Goal: Task Accomplishment & Management: Manage account settings

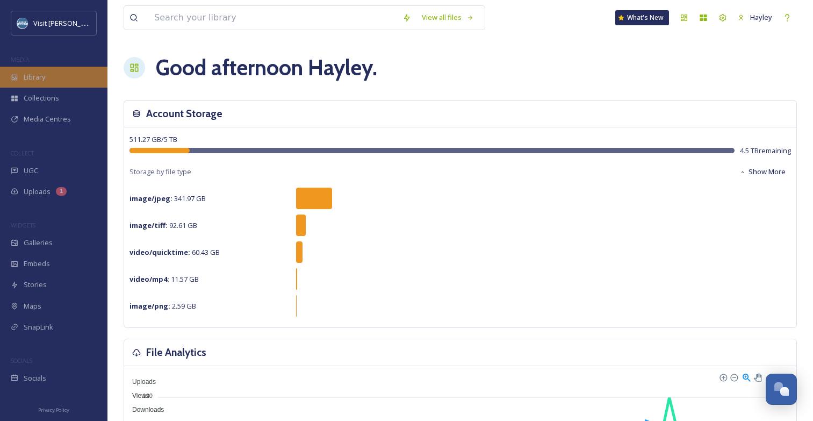
click at [26, 78] on span "Library" at bounding box center [34, 77] width 21 height 10
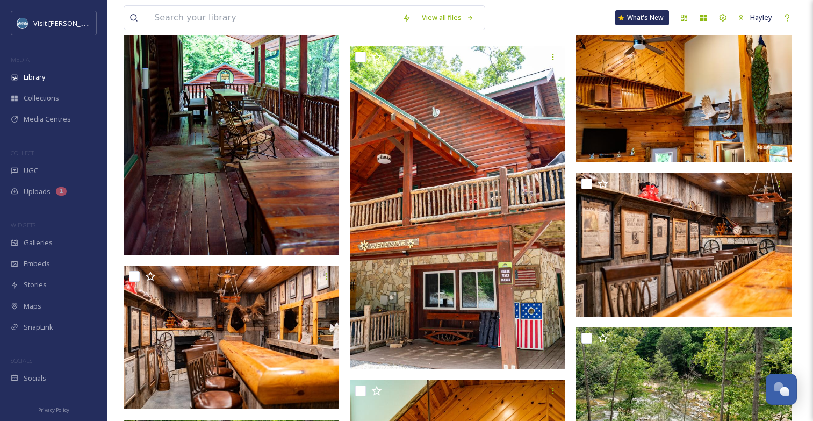
scroll to position [2760, 0]
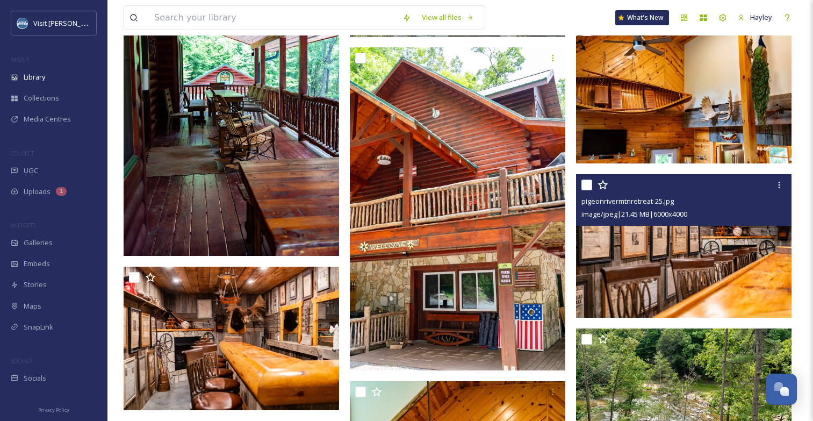
click at [638, 260] on img at bounding box center [683, 246] width 215 height 144
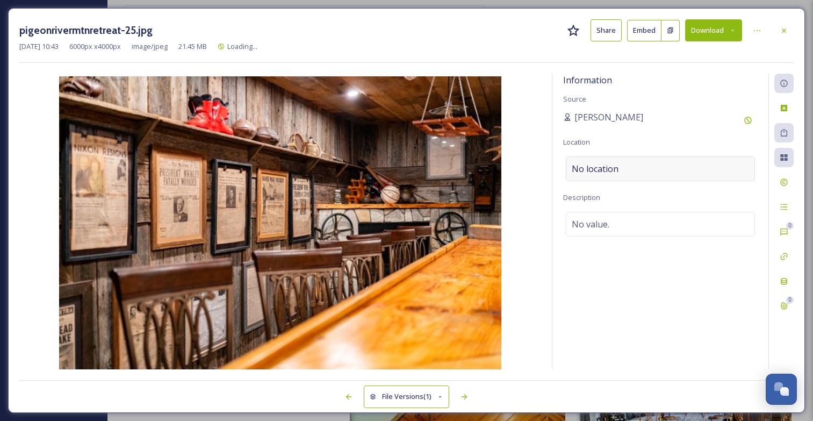
click at [599, 167] on span "No location" at bounding box center [595, 168] width 47 height 13
click at [599, 167] on input at bounding box center [660, 169] width 188 height 24
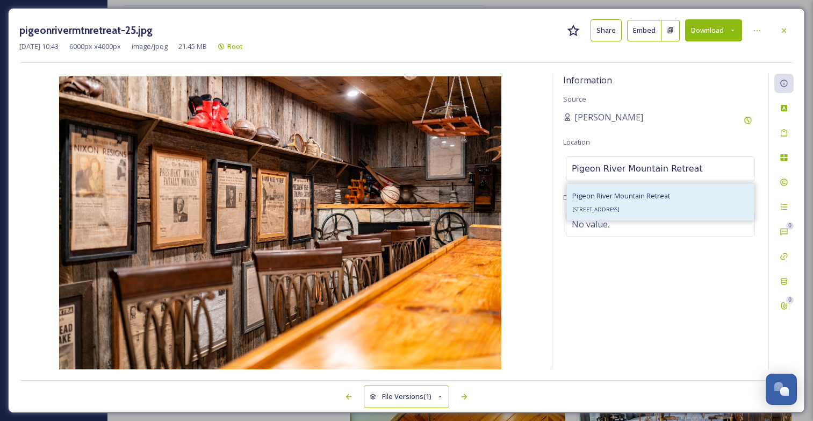
type input "Pigeon River Mountain Retreat"
click at [623, 197] on span "Pigeon River Mountain Retreat" at bounding box center [621, 196] width 98 height 10
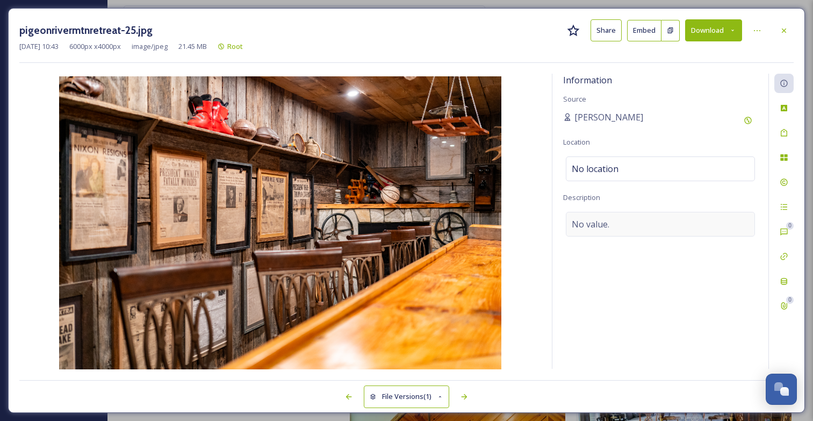
click at [609, 221] on span "No value." at bounding box center [591, 224] width 38 height 13
click at [609, 222] on textarea at bounding box center [660, 256] width 195 height 89
type textarea "Lodging"
drag, startPoint x: 613, startPoint y: 220, endPoint x: 558, endPoint y: 220, distance: 54.3
click at [558, 220] on div "Information Source [PERSON_NAME] Location [GEOGRAPHIC_DATA] Retreat Description…" at bounding box center [660, 221] width 216 height 295
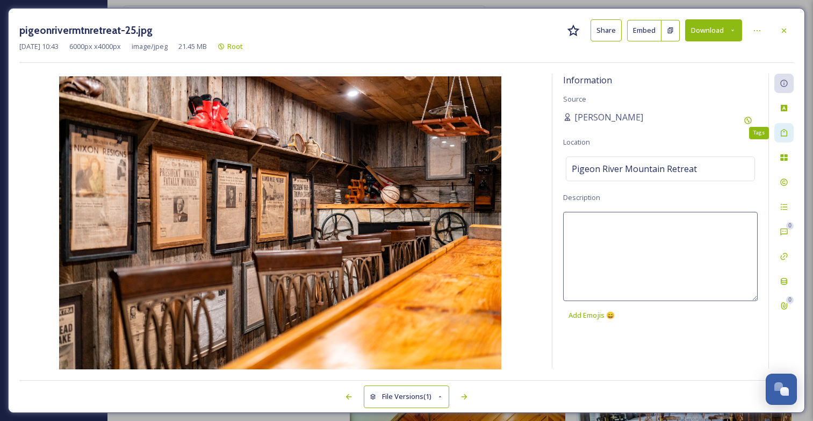
click at [785, 132] on icon at bounding box center [784, 132] width 9 height 9
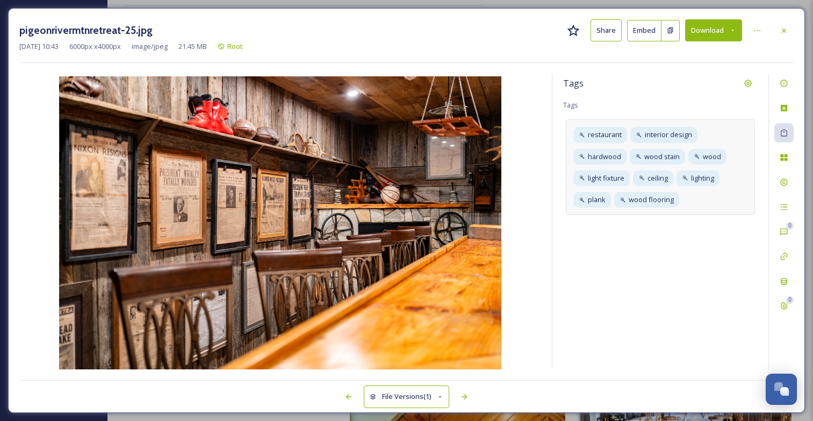
click at [690, 199] on div "restaurant interior design hardwood wood stain wood light fixture ceiling light…" at bounding box center [660, 167] width 189 height 96
click at [781, 84] on icon at bounding box center [784, 83] width 9 height 9
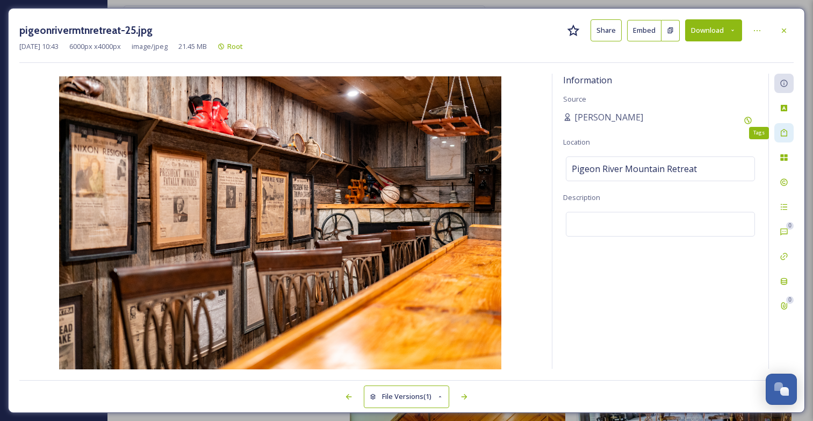
click at [786, 135] on icon at bounding box center [784, 132] width 9 height 9
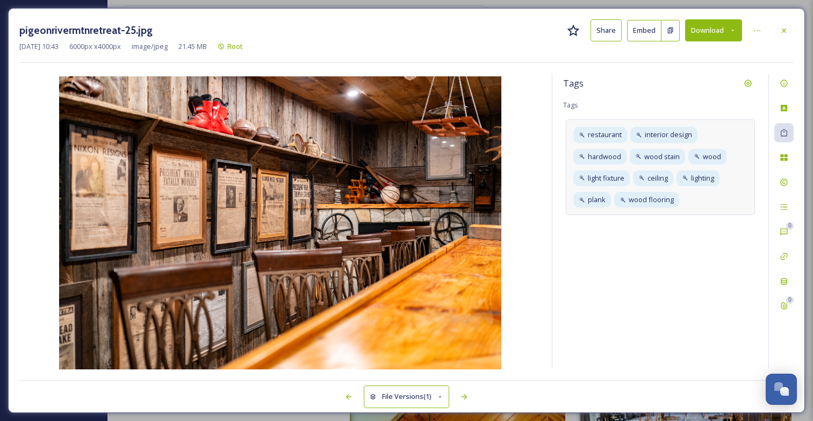
click at [720, 198] on div "restaurant interior design hardwood wood stain wood light fixture ceiling light…" at bounding box center [660, 167] width 189 height 96
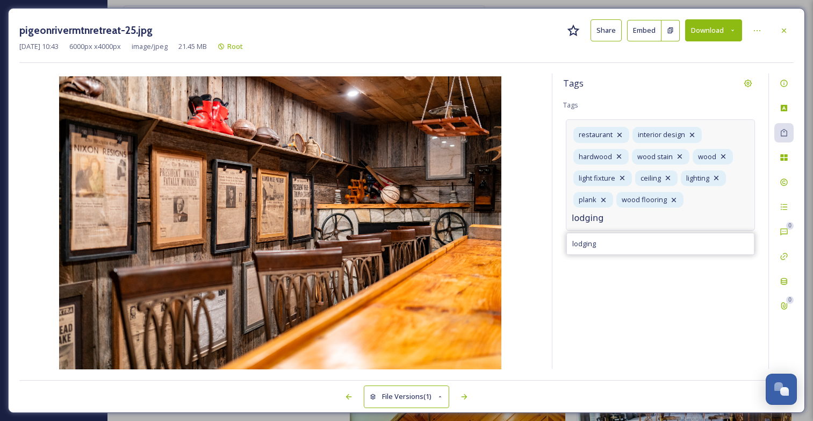
type input "lodging"
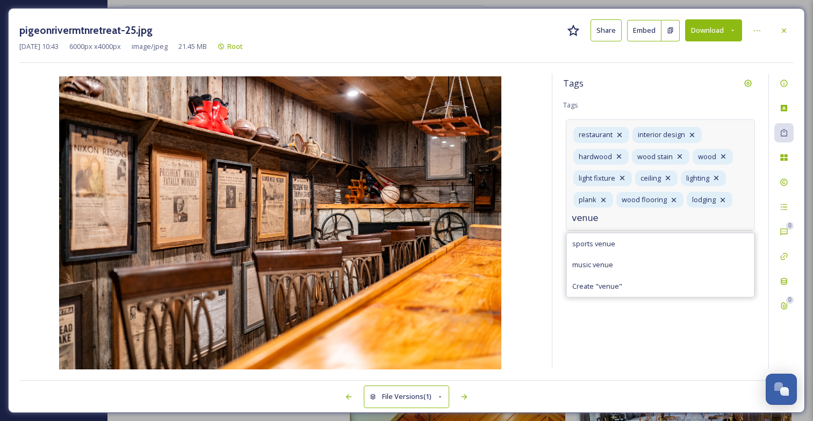
type input "venue"
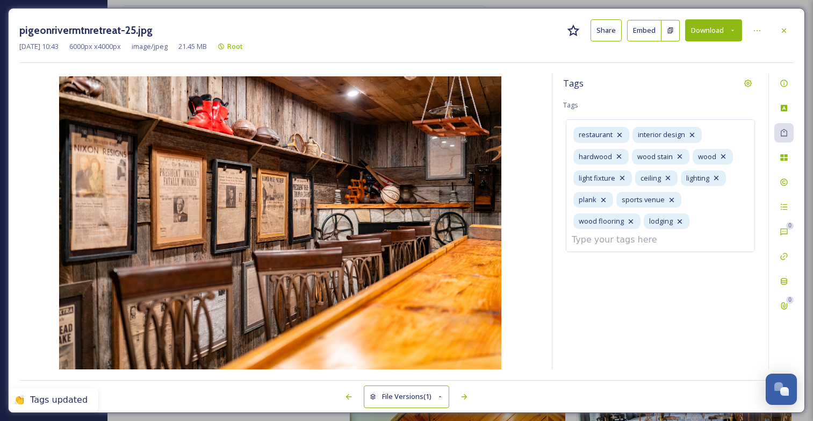
click at [783, 32] on icon at bounding box center [784, 30] width 9 height 9
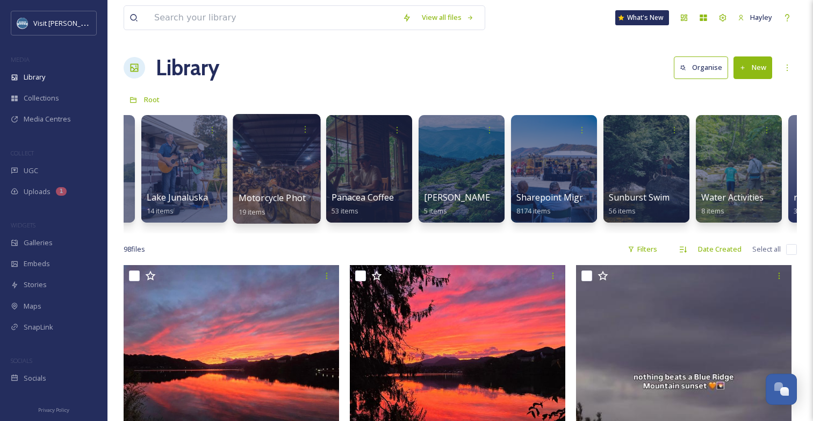
scroll to position [0, 1377]
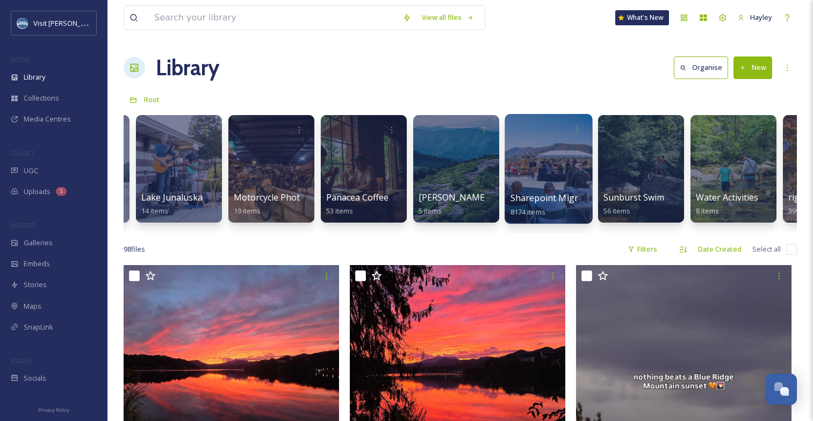
click at [549, 176] on div at bounding box center [549, 169] width 88 height 110
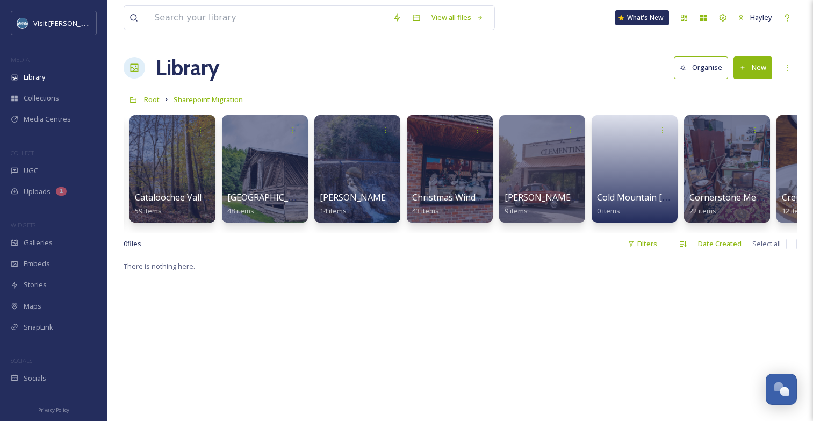
scroll to position [0, 2767]
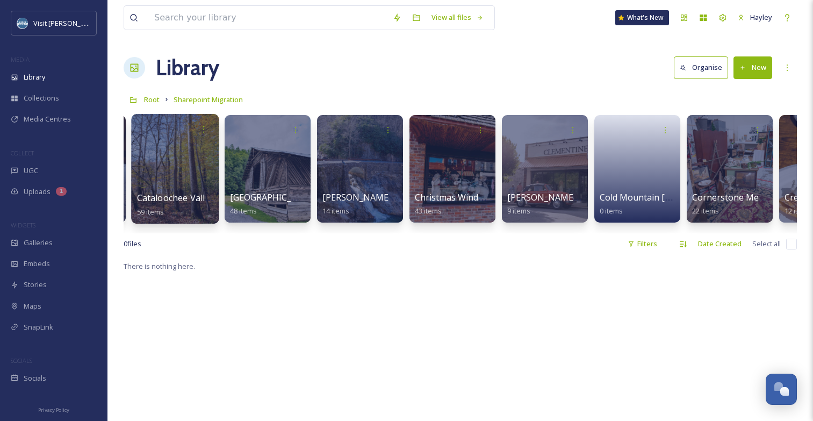
click at [192, 166] on div at bounding box center [175, 169] width 88 height 110
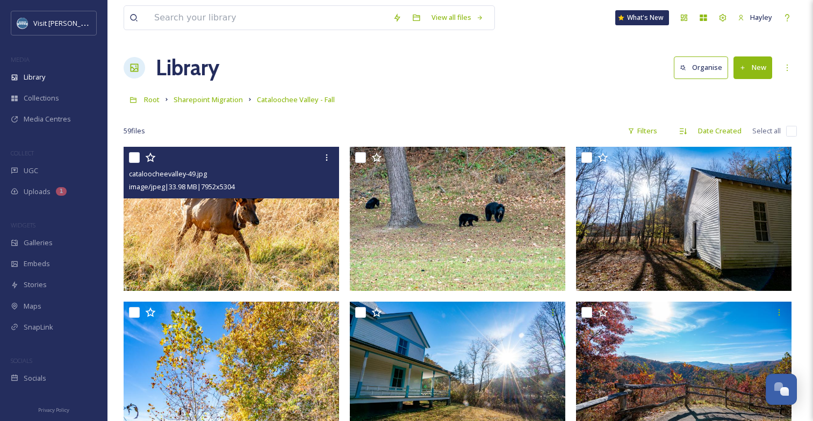
click at [241, 227] on img at bounding box center [231, 219] width 215 height 144
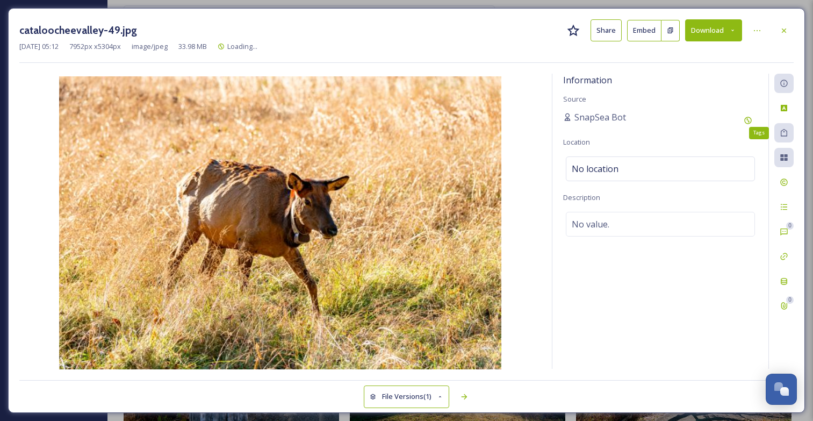
click at [786, 132] on icon at bounding box center [784, 132] width 9 height 9
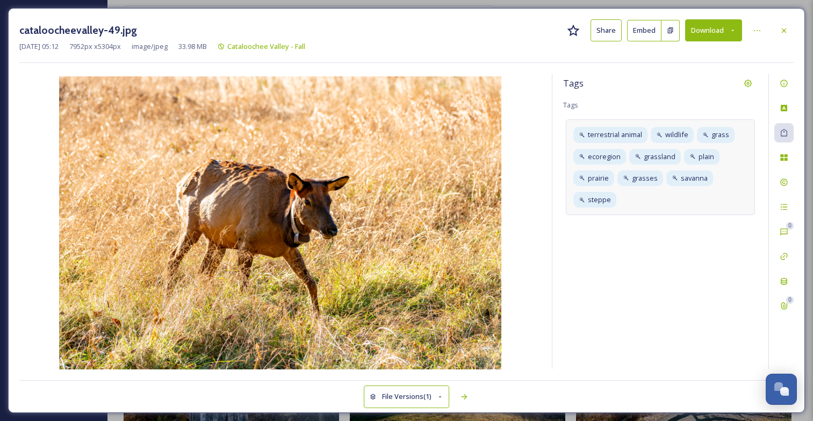
click at [628, 197] on div "terrestrial animal wildlife grass ecoregion grassland plain prairie grasses sav…" at bounding box center [660, 167] width 189 height 96
type input "elk"
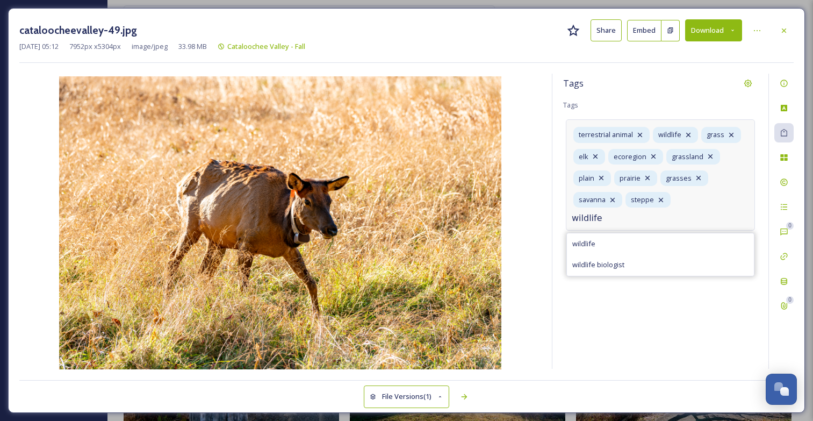
type input "wildlife"
type input "cataloochee valley"
click at [785, 29] on icon at bounding box center [784, 30] width 4 height 4
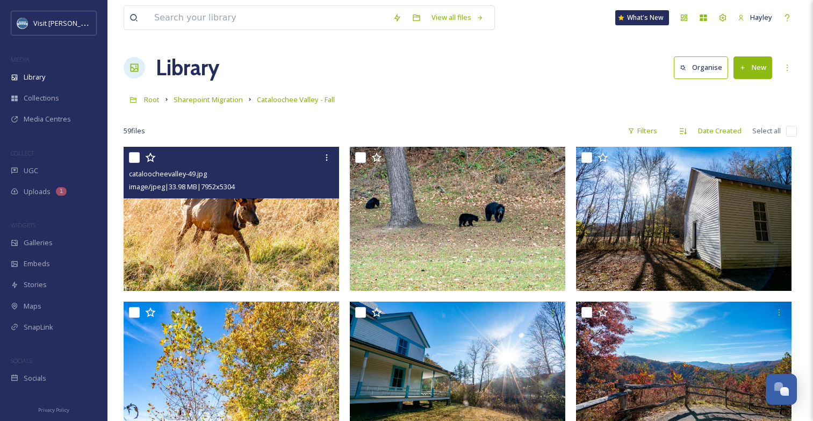
click at [265, 224] on img at bounding box center [231, 219] width 215 height 144
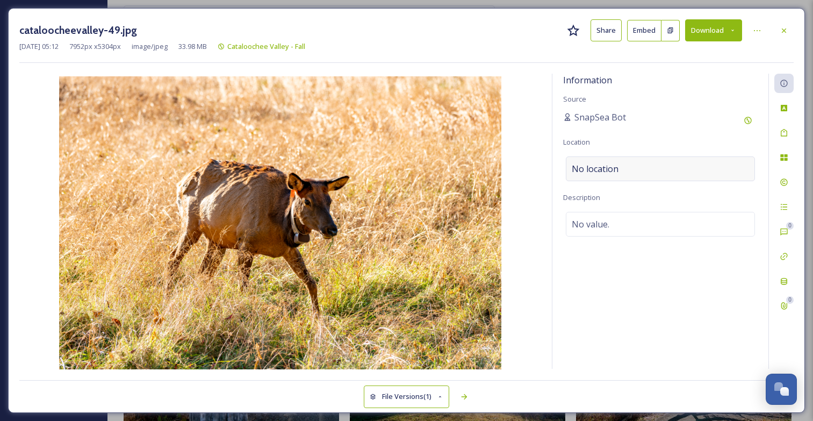
click at [636, 166] on div "No location" at bounding box center [660, 168] width 189 height 25
click at [631, 167] on input at bounding box center [660, 169] width 188 height 24
drag, startPoint x: 788, startPoint y: 27, endPoint x: 723, endPoint y: 118, distance: 112.0
click at [789, 27] on div at bounding box center [783, 30] width 19 height 19
